Goal: Transaction & Acquisition: Purchase product/service

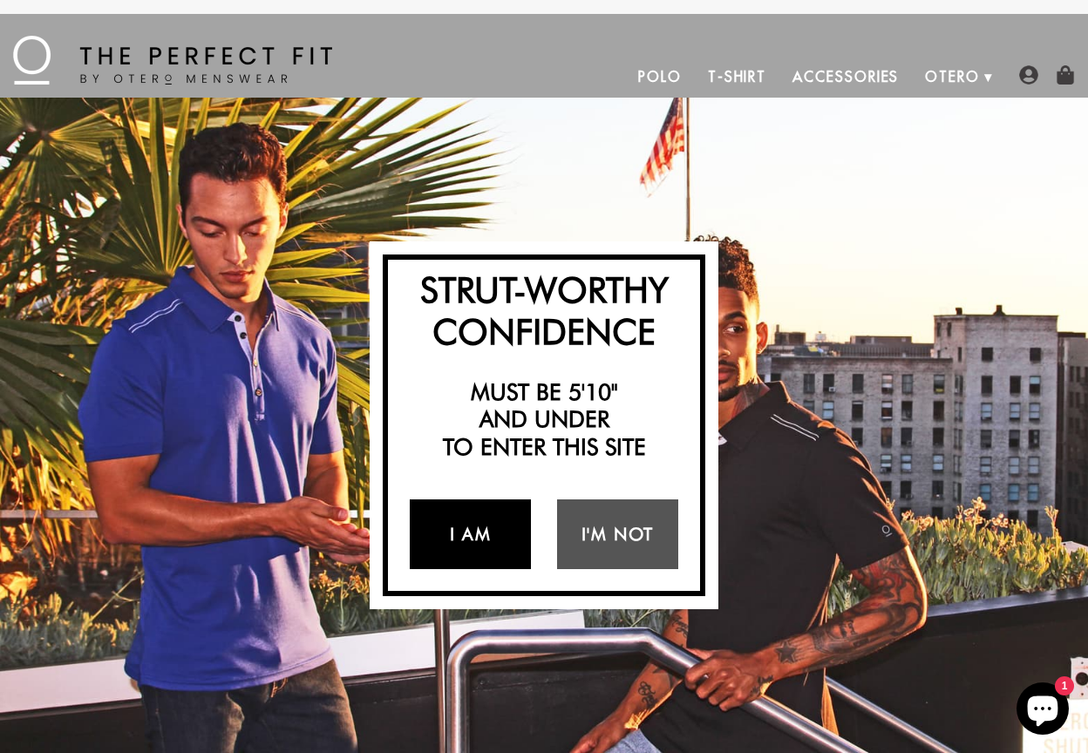
click at [462, 540] on link "I Am" at bounding box center [470, 534] width 121 height 70
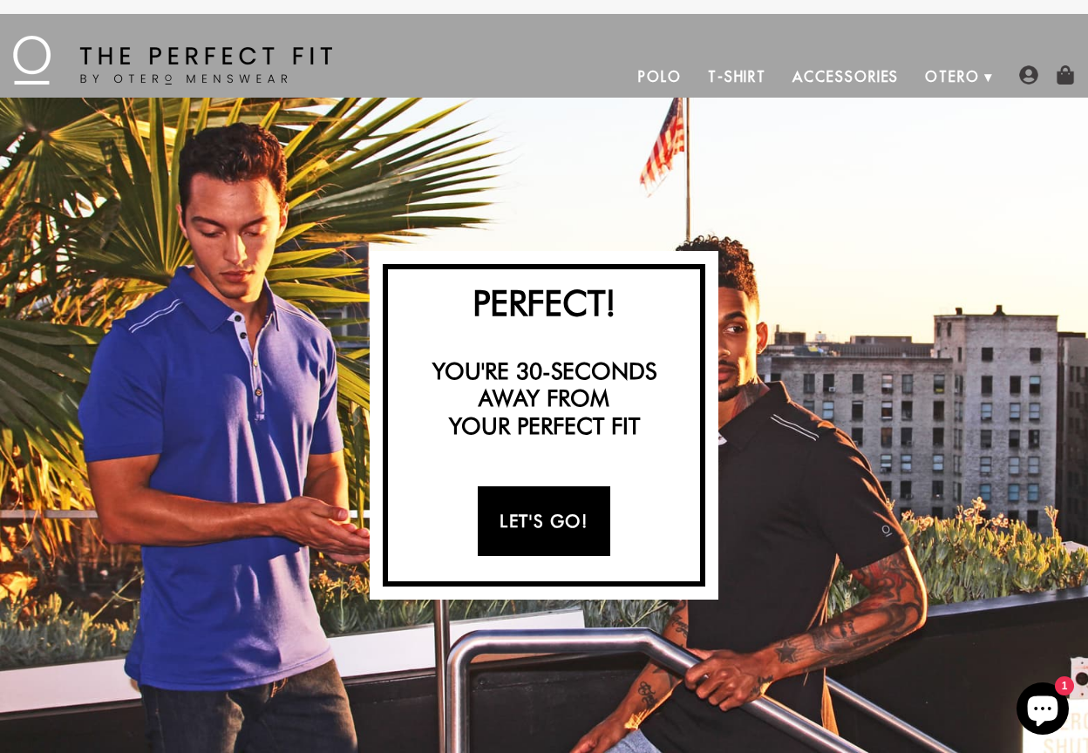
click at [532, 526] on link "Let's Go!" at bounding box center [544, 521] width 132 height 70
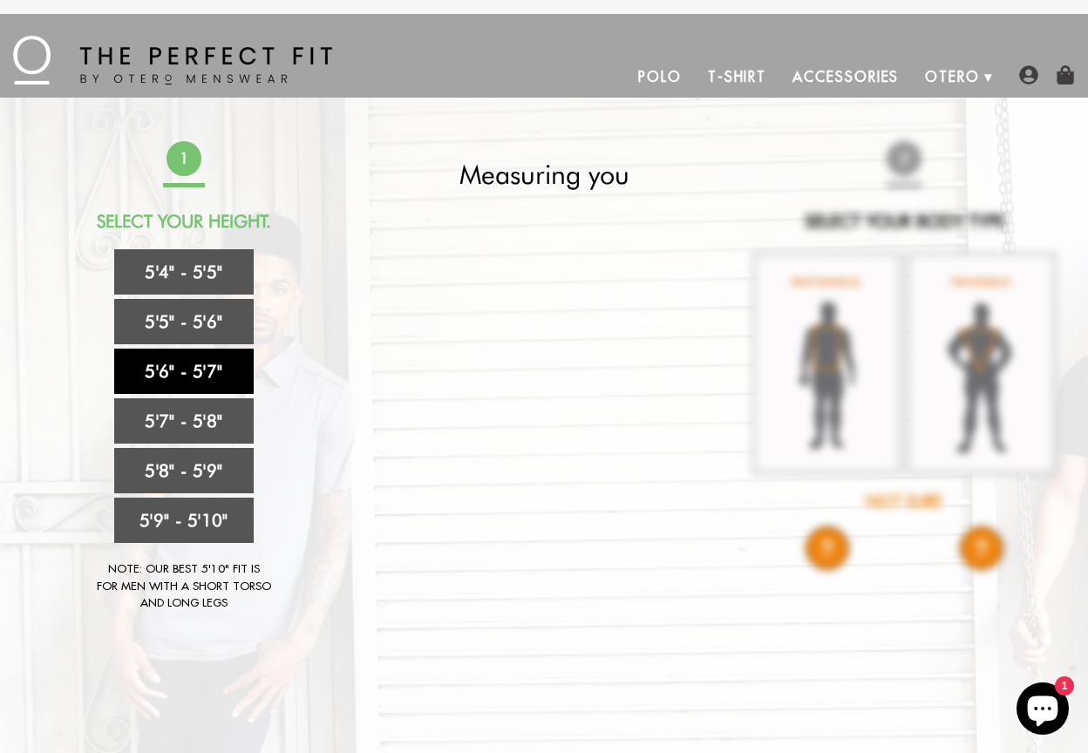
click at [197, 364] on link "5'6" - 5'7"" at bounding box center [183, 371] width 139 height 45
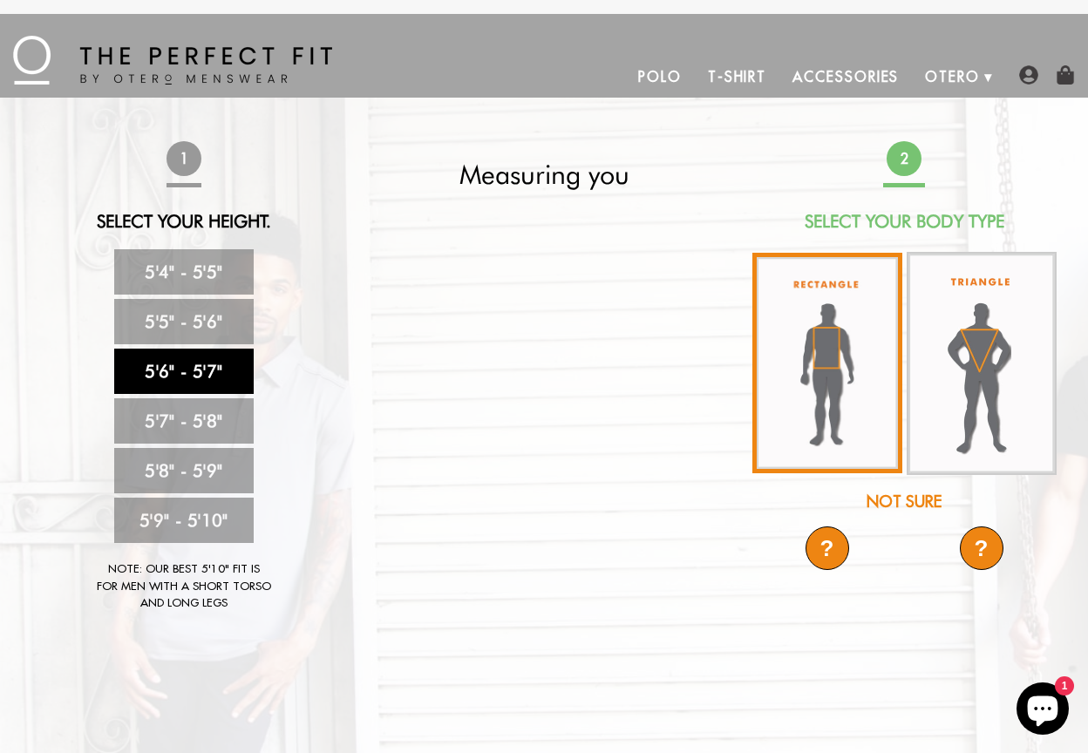
click at [822, 323] on img at bounding box center [827, 363] width 150 height 220
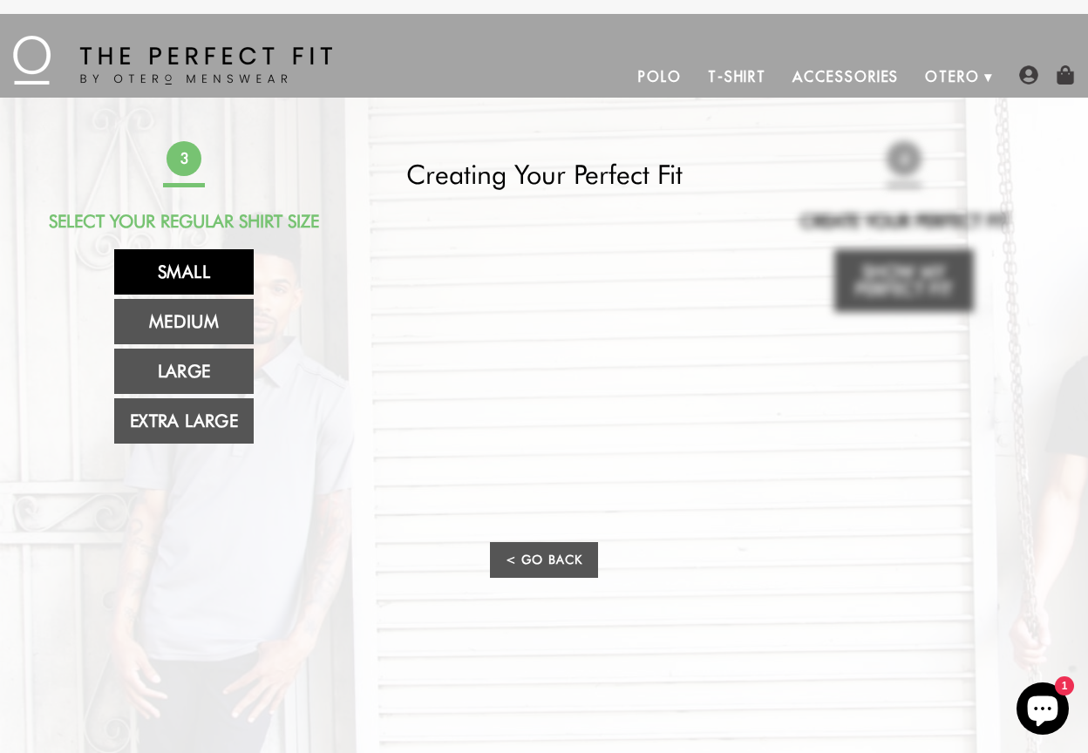
click at [197, 268] on link "Small" at bounding box center [183, 271] width 139 height 45
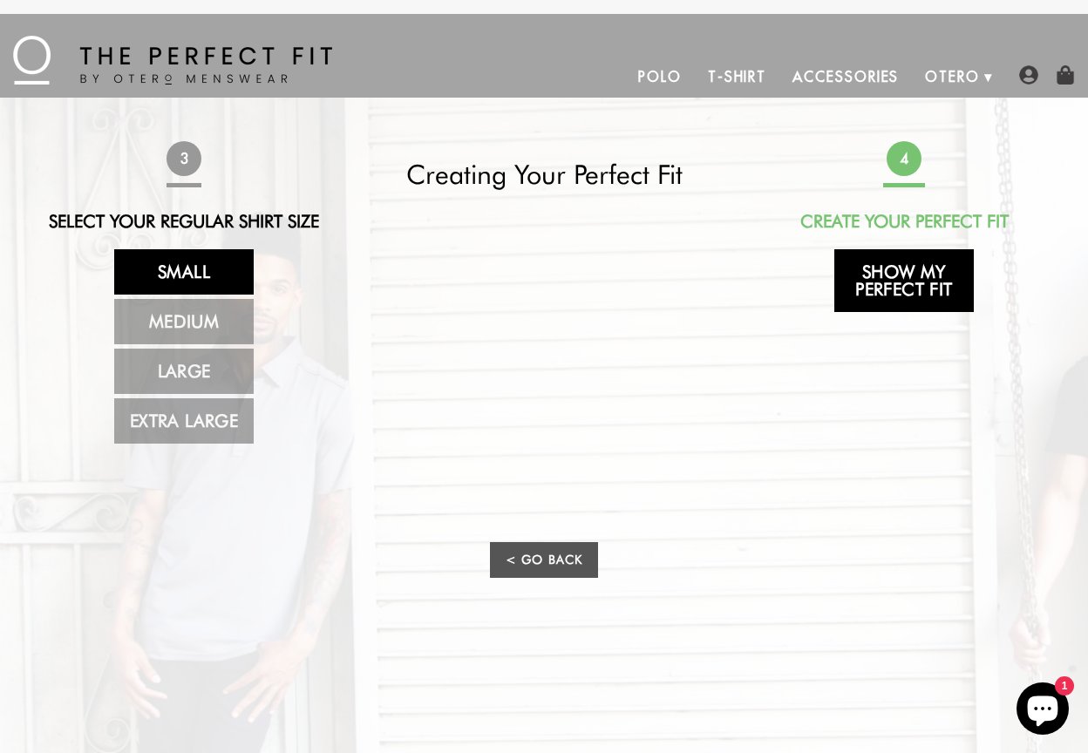
click at [926, 278] on link "Show My Perfect Fit" at bounding box center [903, 280] width 139 height 63
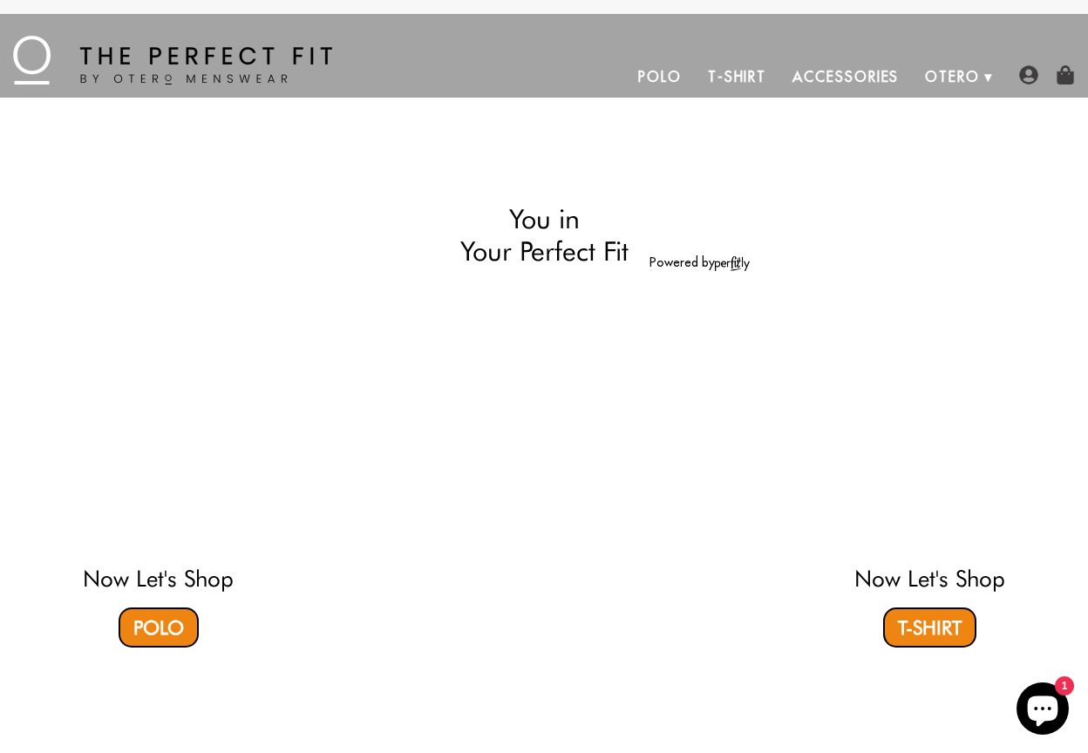
select select "56-57"
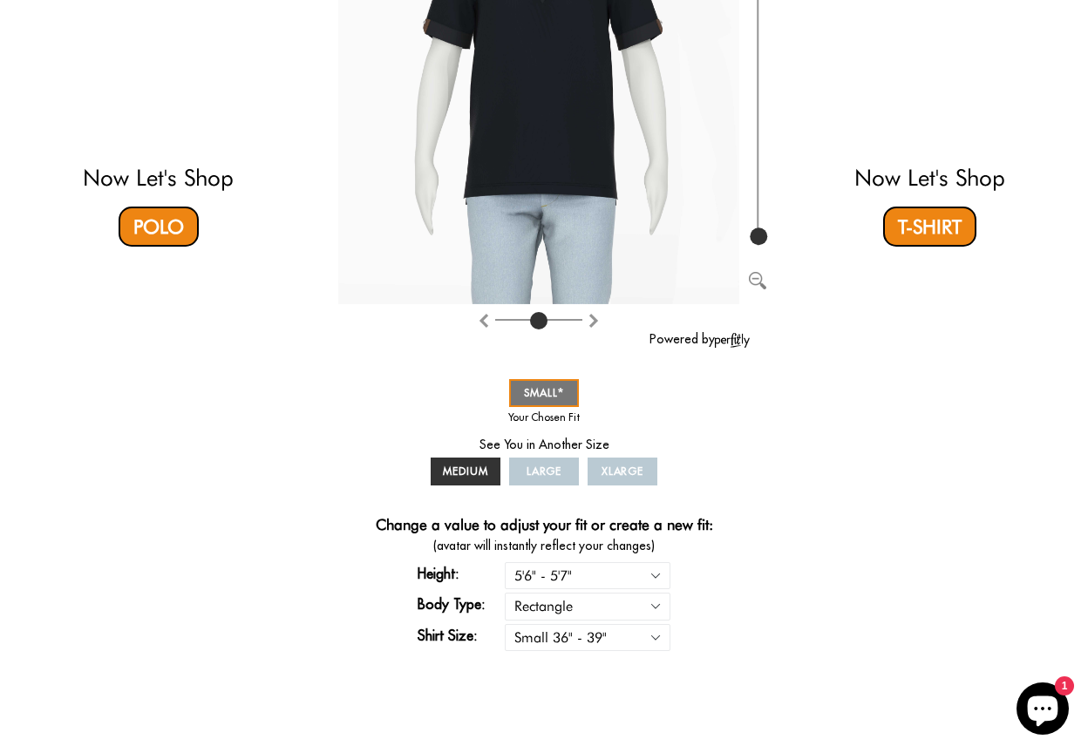
scroll to position [261, 0]
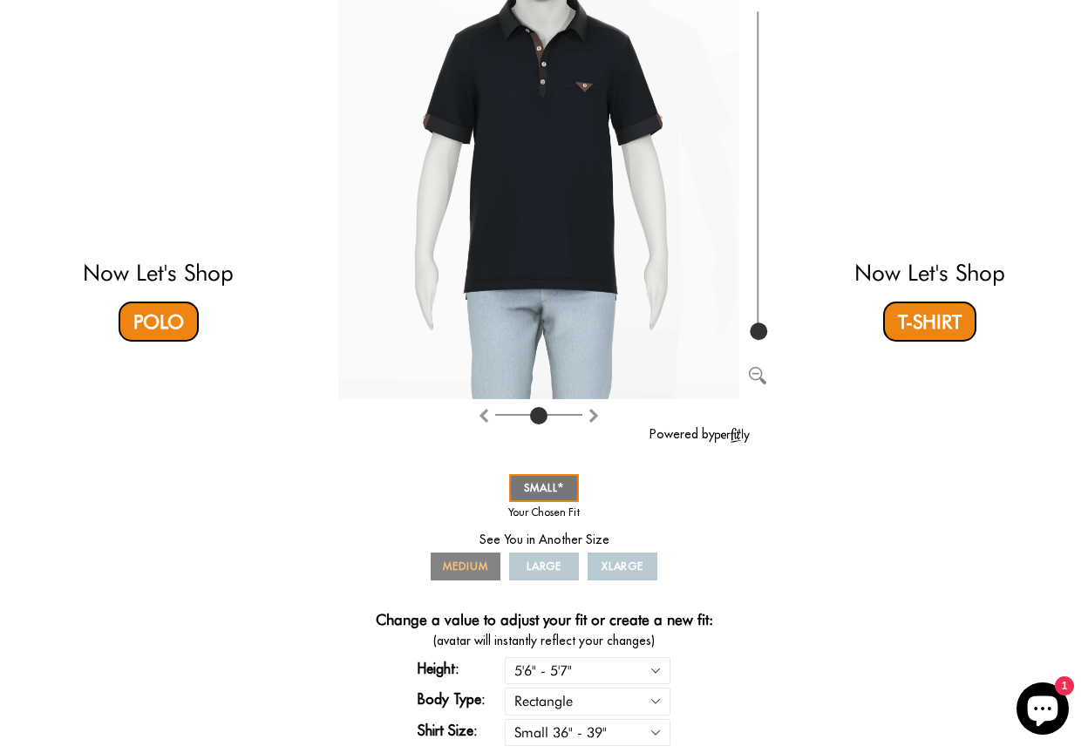
click at [485, 560] on span "MEDIUM" at bounding box center [465, 566] width 45 height 13
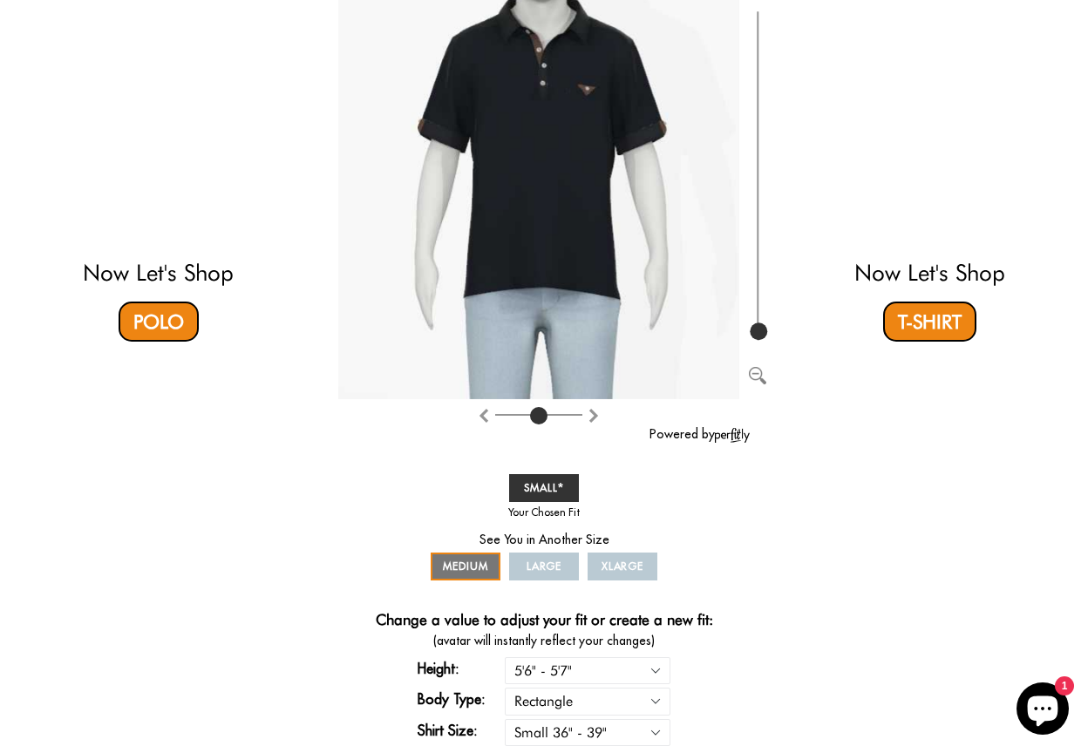
click at [626, 566] on span "XLARGE" at bounding box center [622, 566] width 43 height 13
click at [607, 566] on span "XLARGE" at bounding box center [622, 566] width 43 height 13
click at [539, 485] on span "SMALL" at bounding box center [544, 487] width 40 height 13
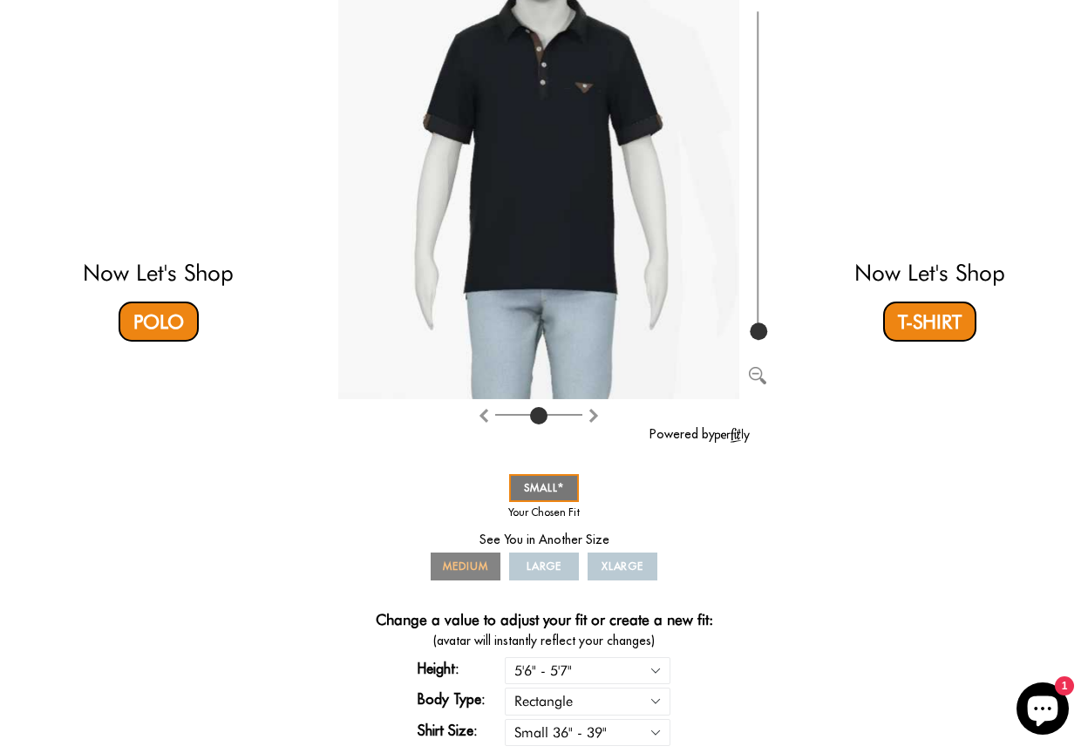
click at [476, 565] on span "MEDIUM" at bounding box center [465, 566] width 45 height 13
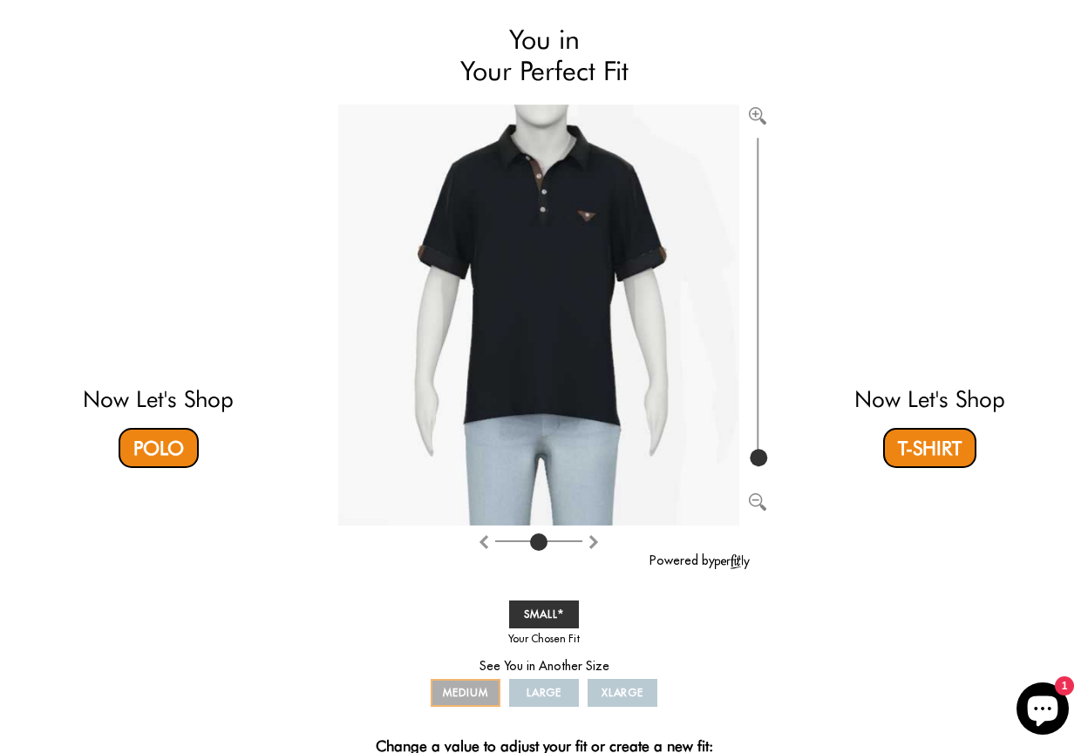
scroll to position [174, 0]
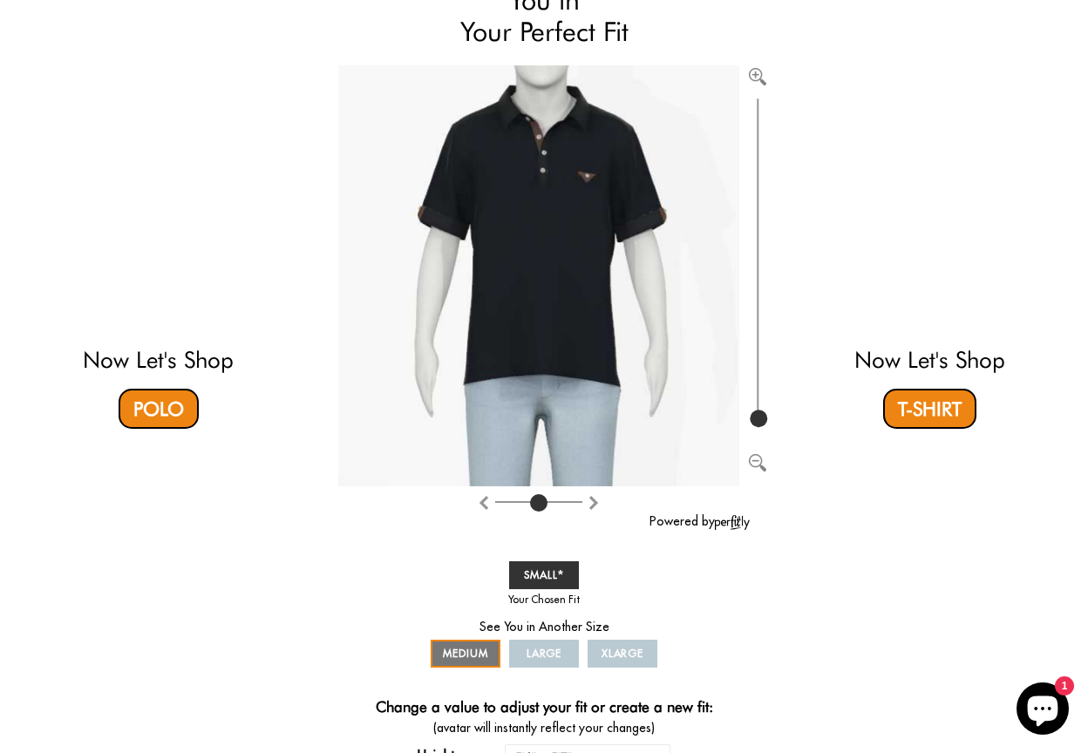
click at [628, 661] on link "XLARGE" at bounding box center [622, 654] width 70 height 28
click at [528, 655] on span "LARGE" at bounding box center [544, 653] width 36 height 13
click at [546, 571] on span "SMALL" at bounding box center [544, 574] width 40 height 13
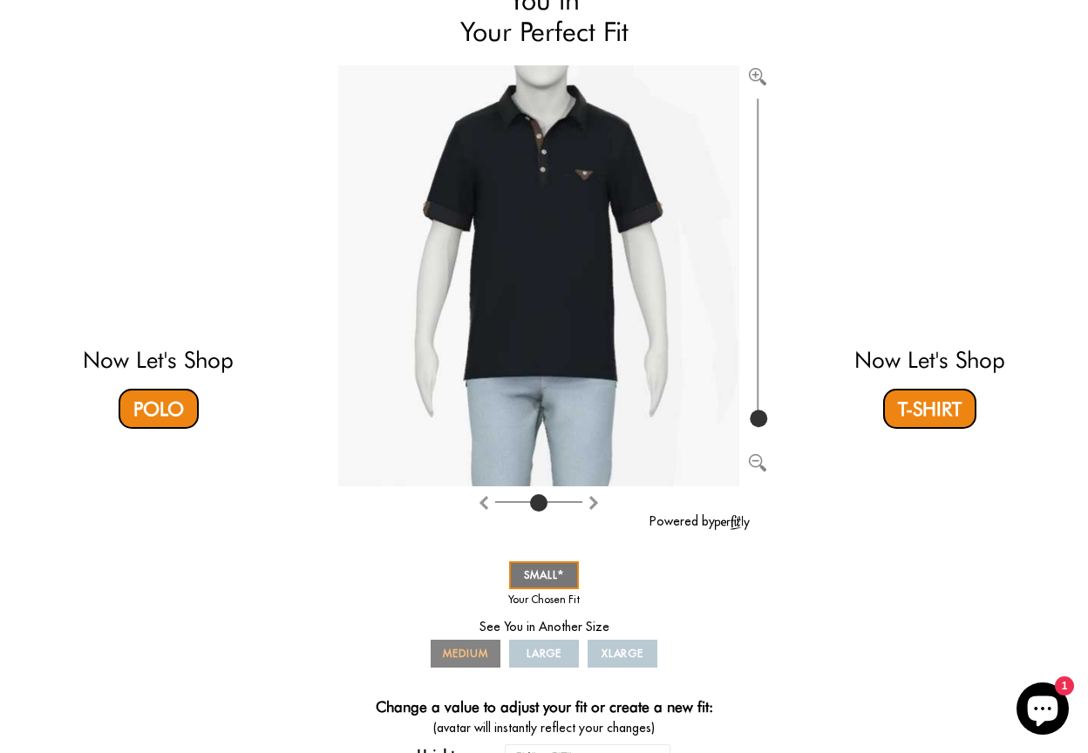
click at [458, 655] on span "MEDIUM" at bounding box center [465, 653] width 45 height 13
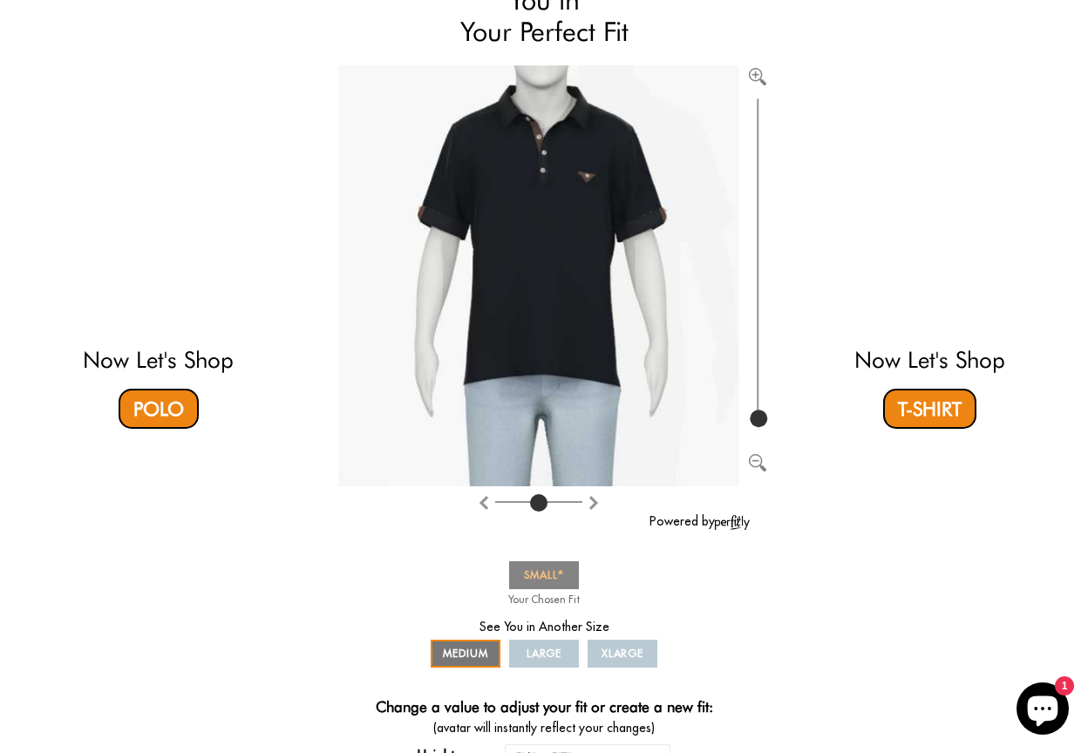
click at [550, 578] on span "SMALL" at bounding box center [544, 574] width 40 height 13
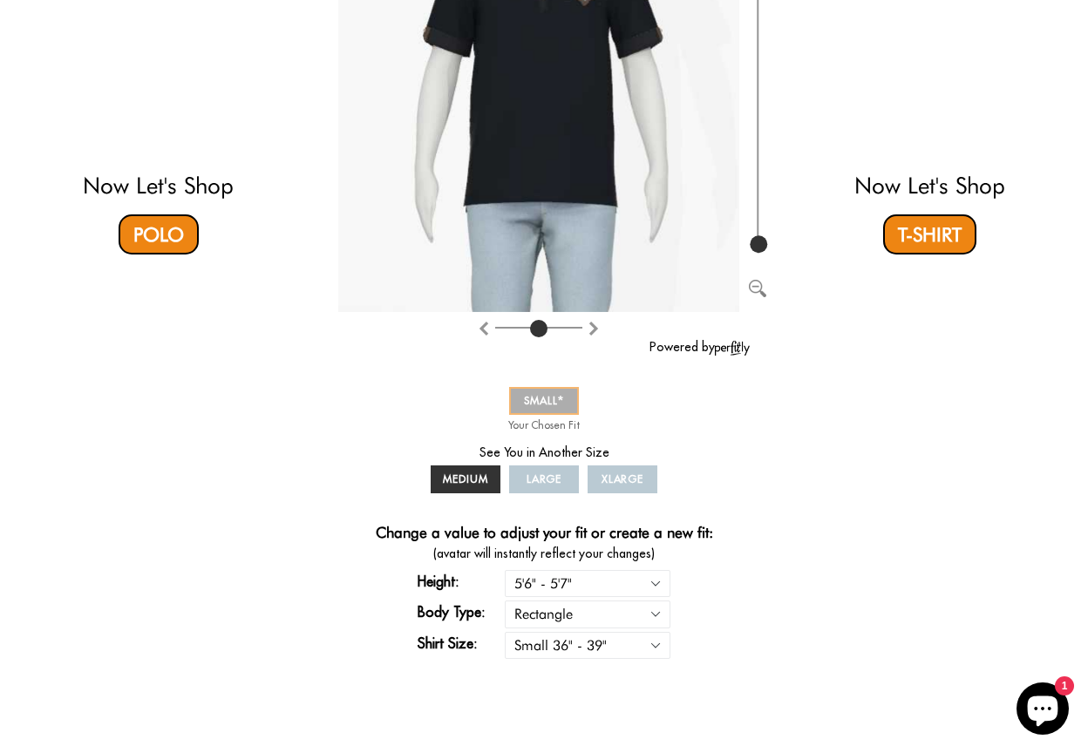
scroll to position [0, 0]
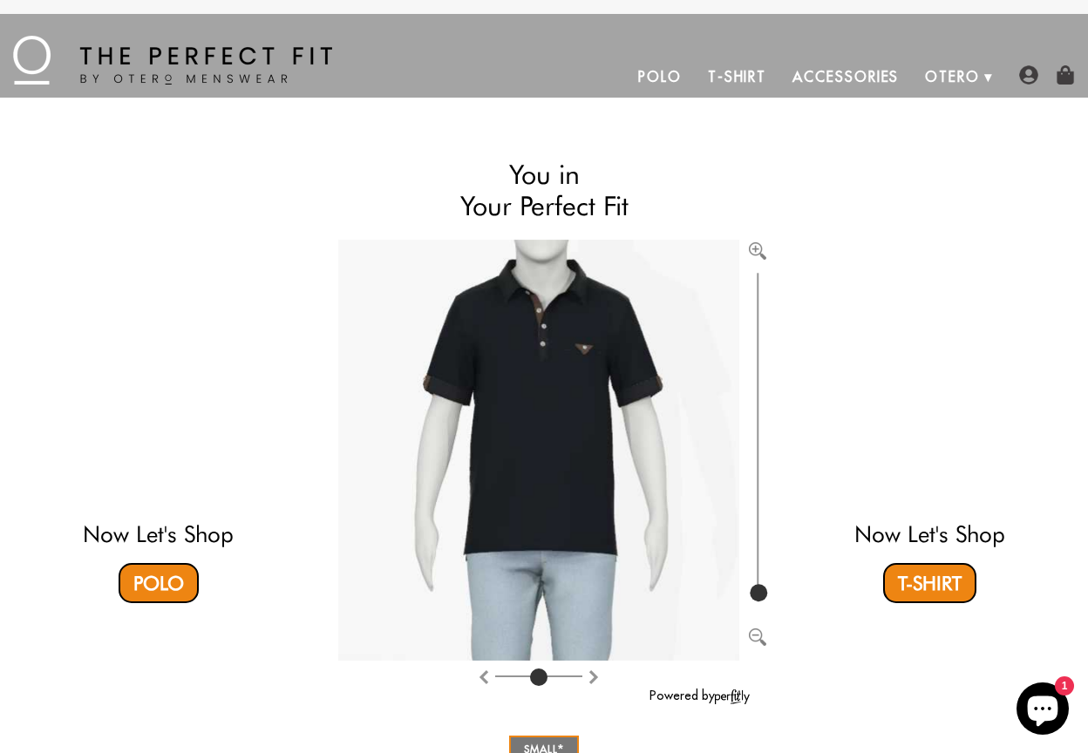
click at [922, 351] on video at bounding box center [929, 376] width 519 height 260
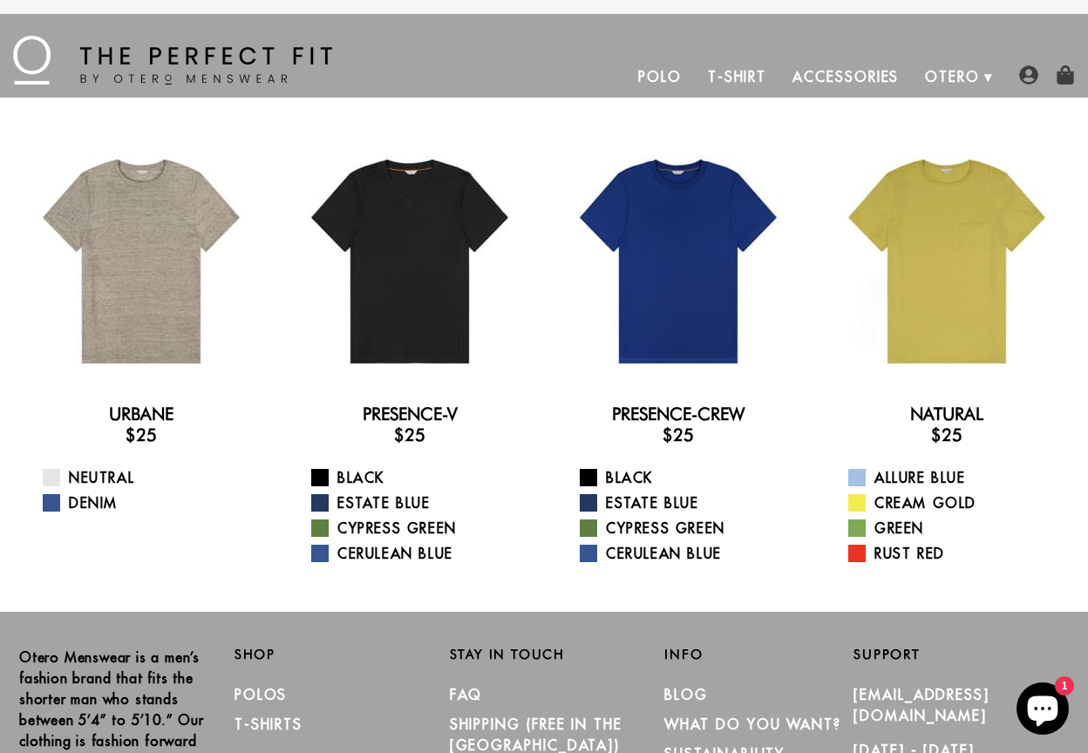
click at [754, 70] on link "T-Shirt" at bounding box center [737, 77] width 85 height 42
click at [671, 73] on link "Polo" at bounding box center [660, 77] width 70 height 42
